Goal: Use online tool/utility: Utilize a website feature to perform a specific function

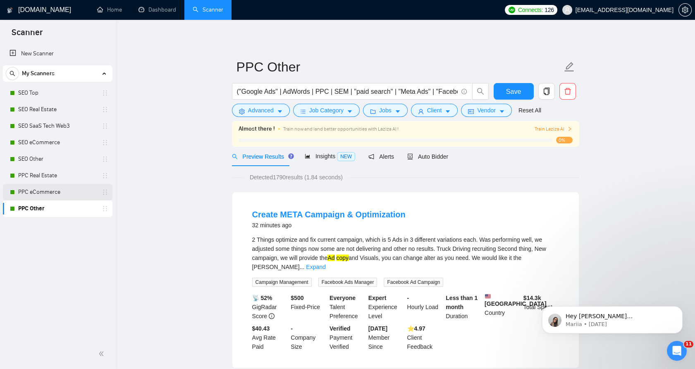
drag, startPoint x: 0, startPoint y: 0, endPoint x: 43, endPoint y: 189, distance: 194.2
click at [43, 189] on link "PPC eCommerce" at bounding box center [57, 192] width 79 height 17
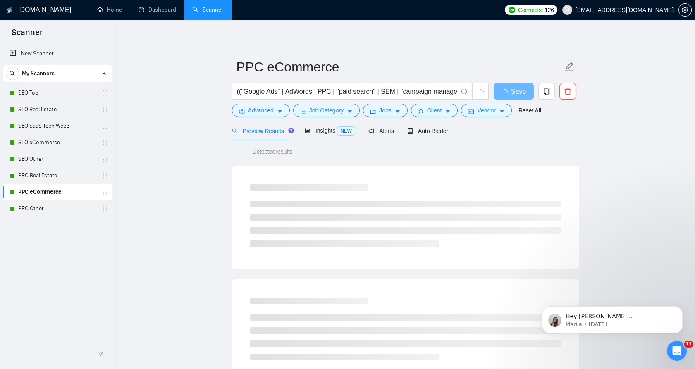
click at [46, 217] on div "New Scanner My Scanners SEO Top SEO Real Estate SEO SaaS Tech Web3 SEO eCommerc…" at bounding box center [58, 191] width 116 height 295
click at [54, 207] on link "PPC Other" at bounding box center [57, 208] width 79 height 17
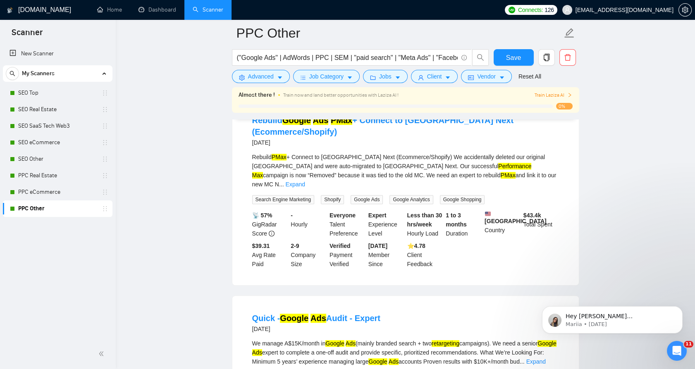
scroll to position [1721, 0]
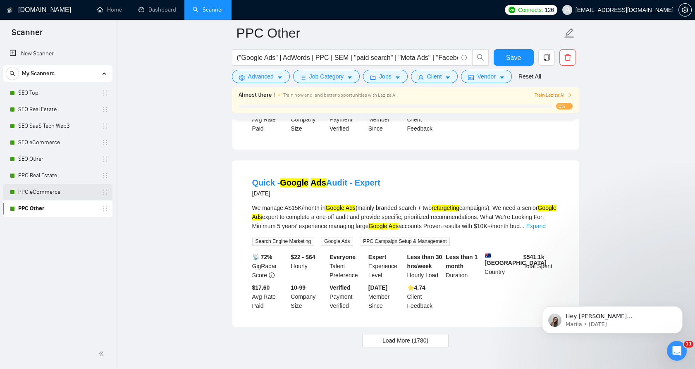
click at [37, 184] on link "PPC eCommerce" at bounding box center [57, 192] width 79 height 17
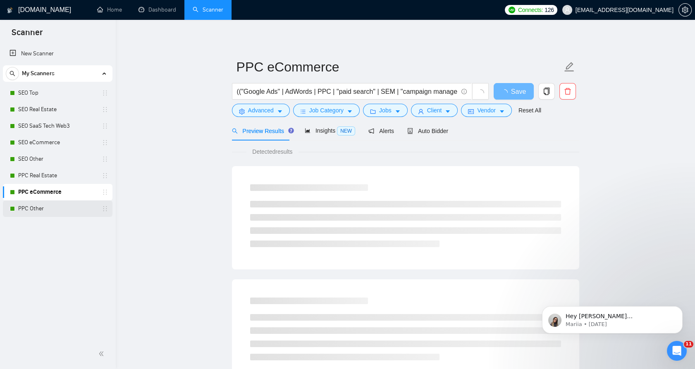
click at [40, 209] on link "PPC Other" at bounding box center [57, 208] width 79 height 17
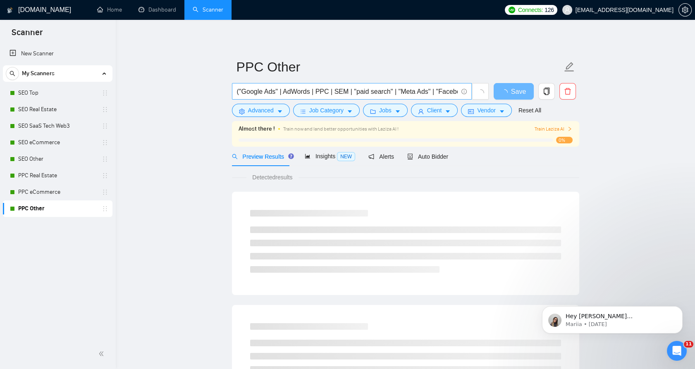
click at [310, 93] on input "("Google Ads" | AdWords | PPC | SEM | "paid search" | "Meta Ads" | "Facebook Ad…" at bounding box center [347, 91] width 221 height 10
click at [348, 94] on input "("Google Ads" | AdWords | PPC | SEM | "paid search" | "Meta Ads" | "Facebook Ad…" at bounding box center [347, 91] width 221 height 10
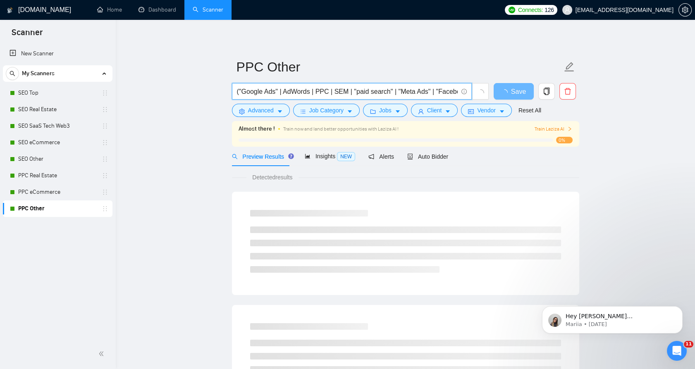
click at [348, 94] on input "("Google Ads" | AdWords | PPC | SEM | "paid search" | "Meta Ads" | "Facebook Ad…" at bounding box center [347, 91] width 221 height 10
click at [251, 114] on span "Advanced" at bounding box center [261, 110] width 26 height 9
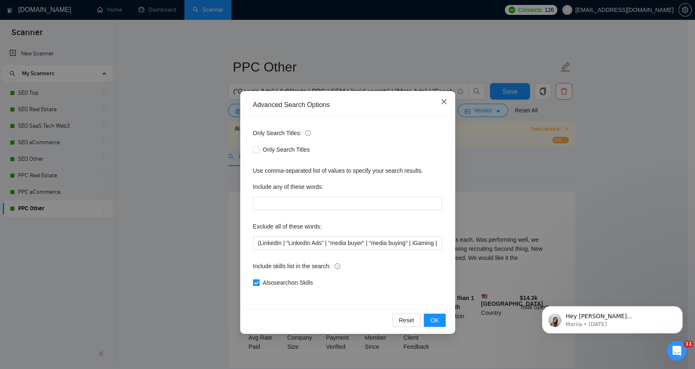
click at [438, 100] on span "Close" at bounding box center [444, 102] width 22 height 22
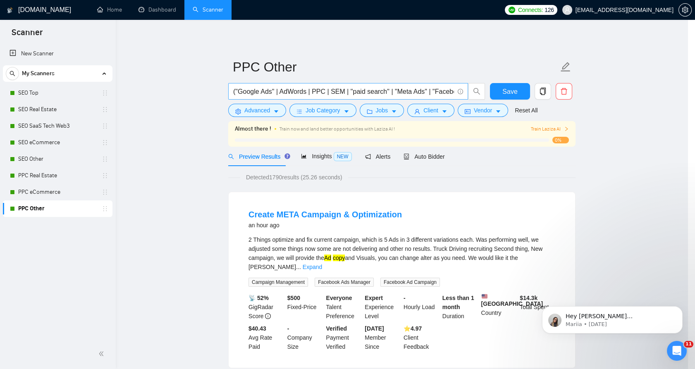
click at [332, 91] on input "("Google Ads" | AdWords | PPC | SEM | "paid search" | "Meta Ads" | "Facebook Ad…" at bounding box center [343, 91] width 221 height 10
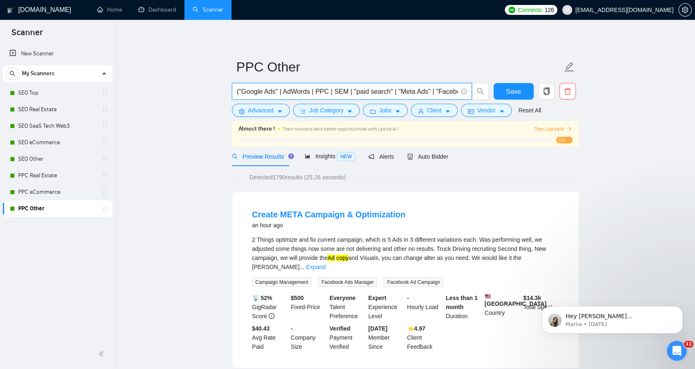
click at [332, 91] on input "("Google Ads" | AdWords | PPC | SEM | "paid search" | "Meta Ads" | "Facebook Ad…" at bounding box center [347, 91] width 221 height 10
click at [328, 91] on input "("Google Ads" | AdWords | PPC | SEM | "paid search" | "Meta Ads" | "Facebook Ad…" at bounding box center [347, 91] width 221 height 10
click at [265, 113] on span "Advanced" at bounding box center [261, 110] width 26 height 9
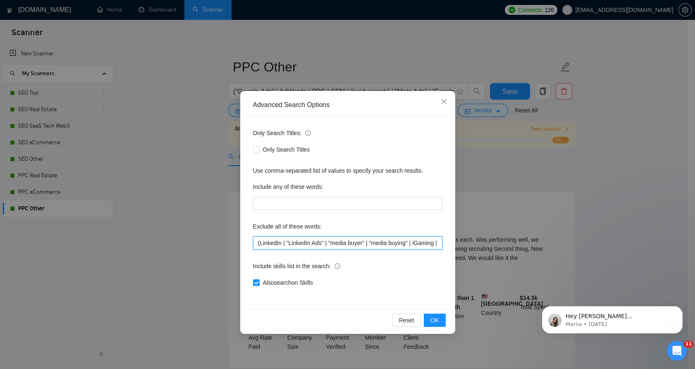
click at [309, 241] on input "(LinkedIn | "LinkedIn Ads" | "media buyer" | "media buying" | iGaming | Nutra |…" at bounding box center [347, 242] width 189 height 13
click at [172, 105] on div "Advanced Search Options Only Search Titles: Only Search Titles Use comma-separa…" at bounding box center [347, 184] width 695 height 369
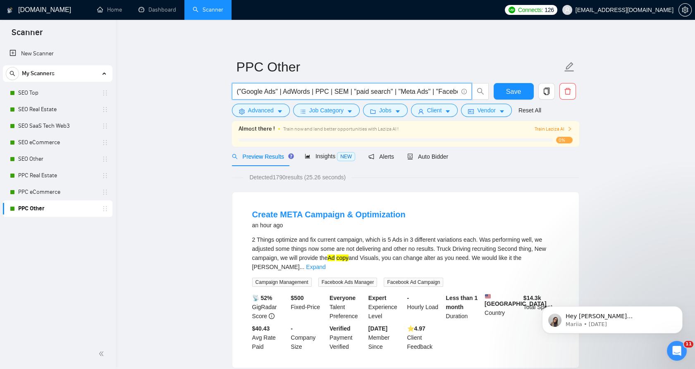
click at [322, 95] on input "("Google Ads" | AdWords | PPC | SEM | "paid search" | "Meta Ads" | "Facebook Ad…" at bounding box center [347, 91] width 221 height 10
paste input "text"
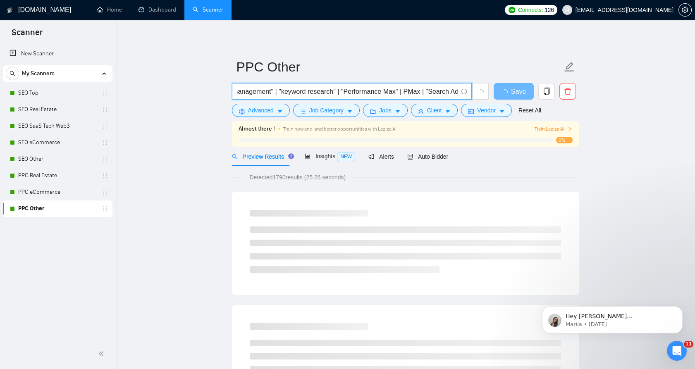
type input "("Google Ads" | AdWords | PPC | SEM | "paid search" | "affiliate marketing" | "…"
click at [239, 105] on button "Advanced" at bounding box center [261, 110] width 58 height 13
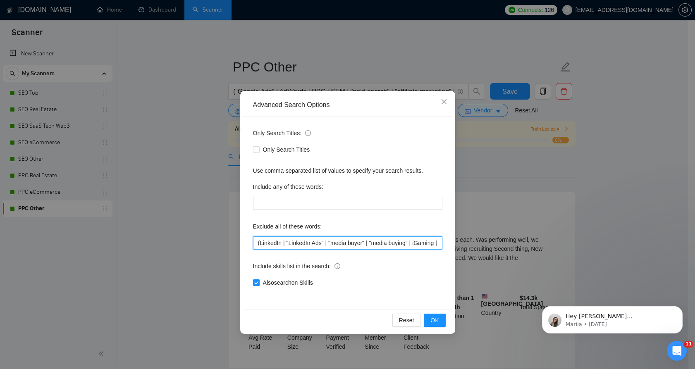
click at [351, 243] on input "(LinkedIn | "LinkedIn Ads" | "media buyer" | "media buying" | iGaming | Nutra |…" at bounding box center [347, 242] width 189 height 13
paste input "LinkedIn, LinkedIn Ads, media buyer, media buying, iGaming, Nutra, CPI, CPA net…"
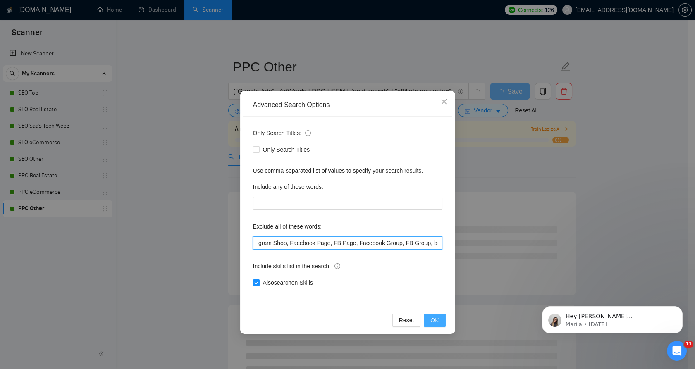
type input "LinkedIn, LinkedIn Ads, media buyer, media buying, iGaming, Nutra, CPI, CPA net…"
click at [441, 320] on button "OK" at bounding box center [434, 320] width 21 height 13
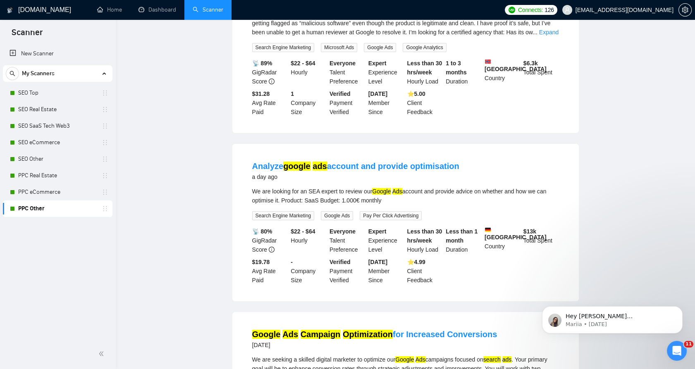
scroll to position [0, 0]
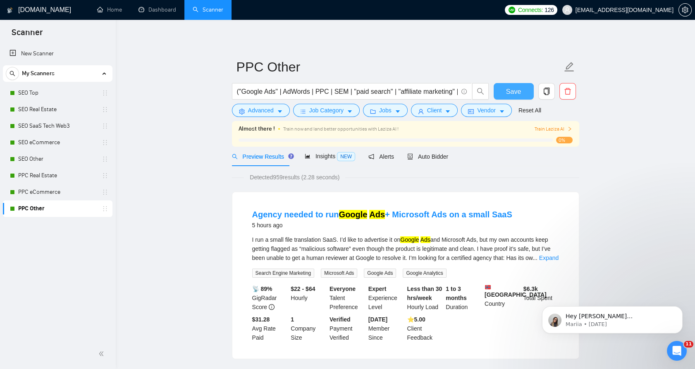
click at [523, 94] on button "Save" at bounding box center [514, 91] width 40 height 17
